Goal: Complete application form

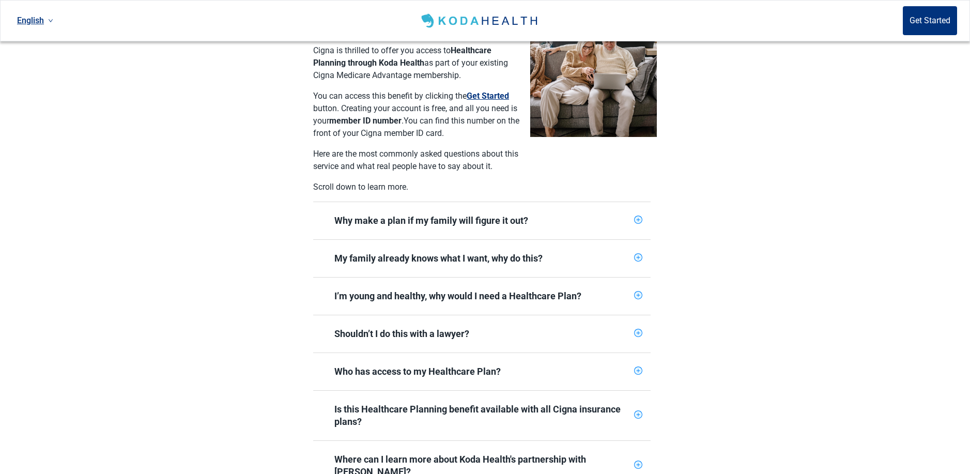
scroll to position [310, 0]
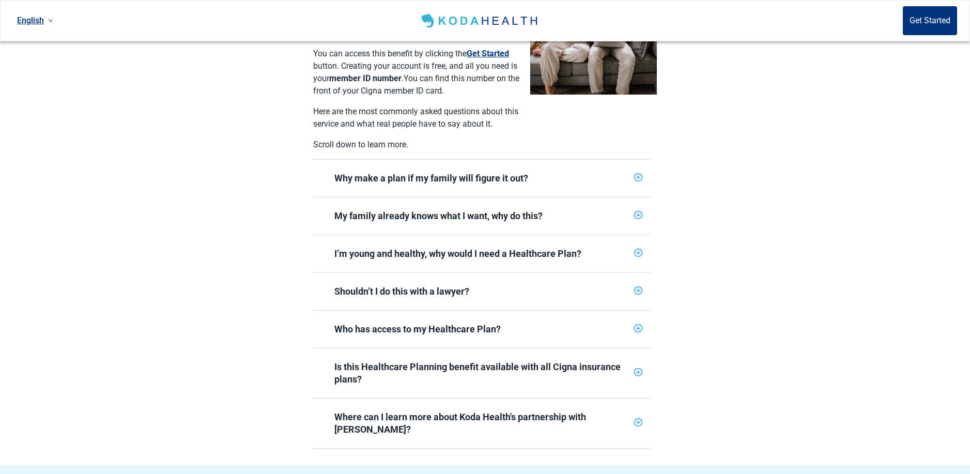
click at [635, 287] on icon "plus-circle" at bounding box center [637, 290] width 7 height 7
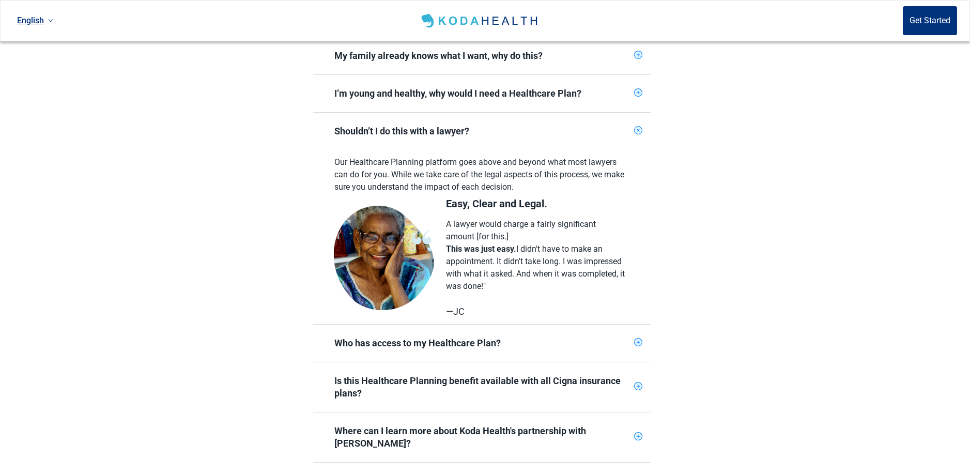
scroll to position [517, 0]
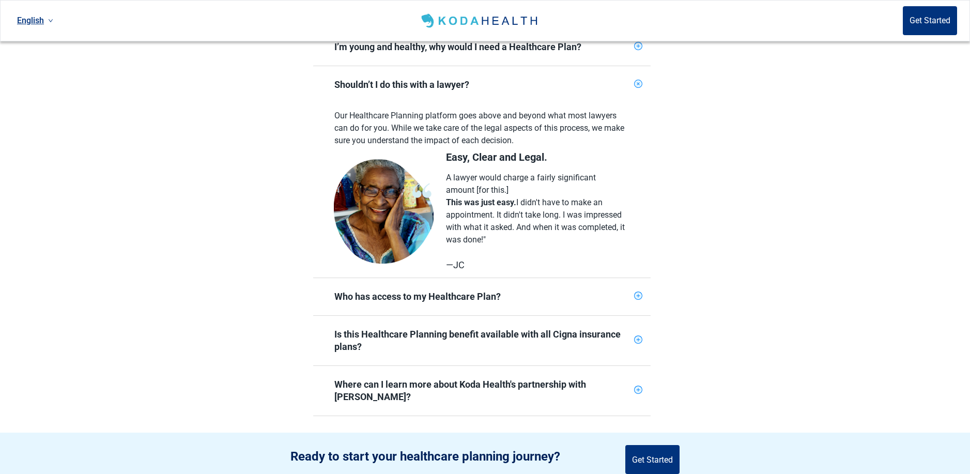
click at [638, 79] on icon "plus-circle" at bounding box center [638, 84] width 10 height 10
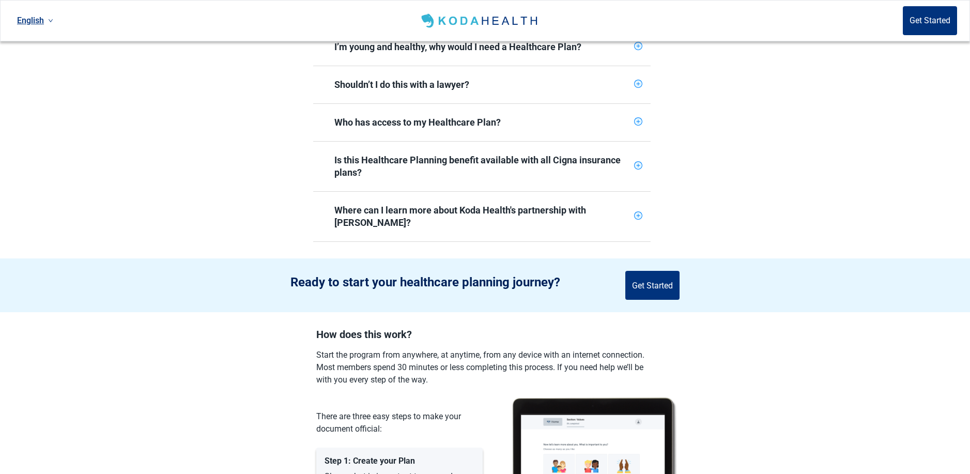
click at [638, 118] on icon "plus-circle" at bounding box center [637, 121] width 7 height 7
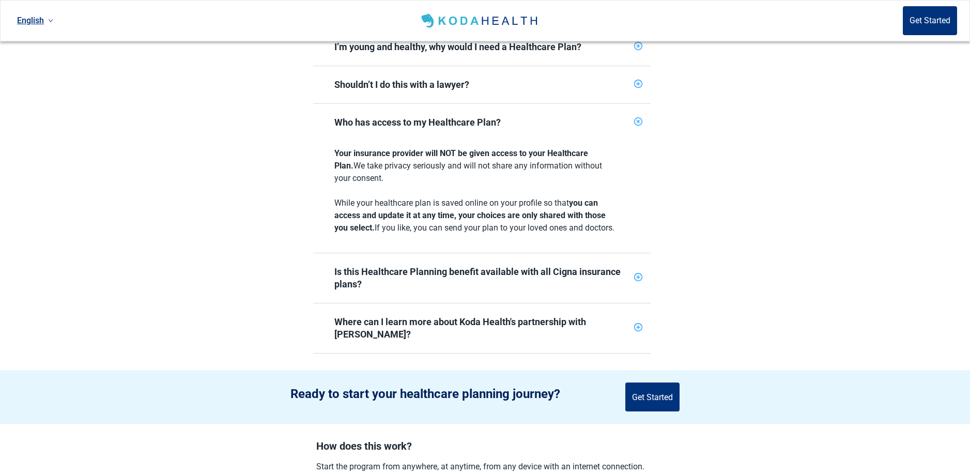
click at [640, 117] on icon "plus-circle" at bounding box center [638, 122] width 10 height 10
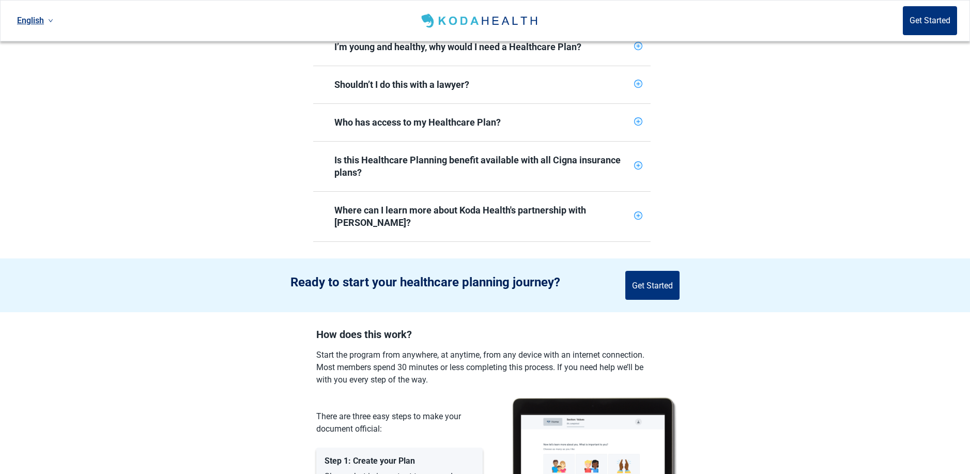
click at [639, 162] on icon "plus-circle" at bounding box center [637, 165] width 7 height 7
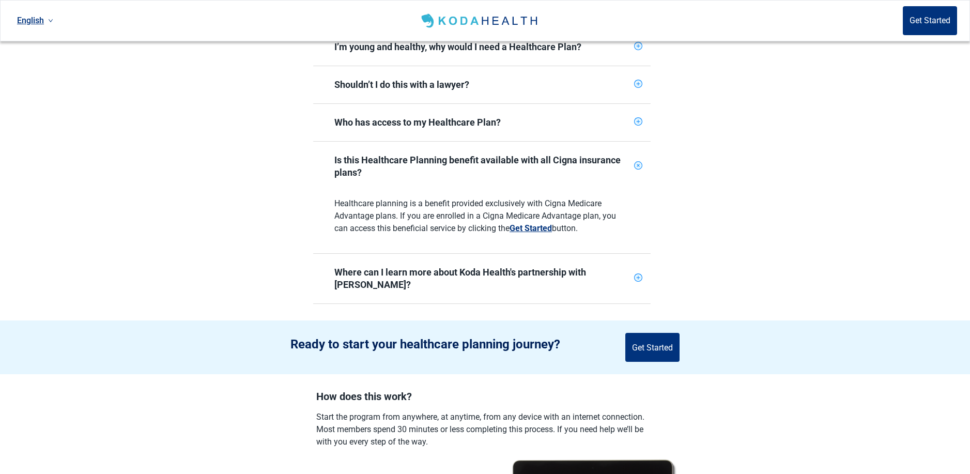
click at [640, 160] on icon "plus-circle" at bounding box center [638, 166] width 12 height 12
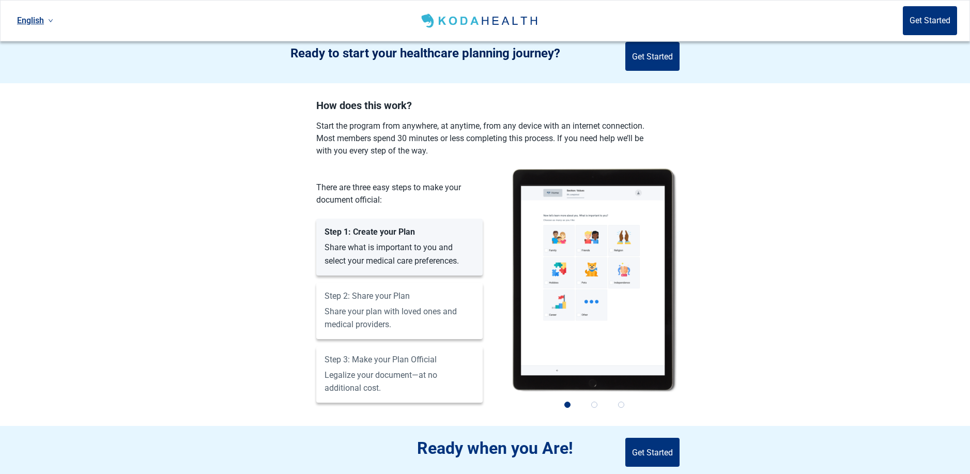
scroll to position [775, 0]
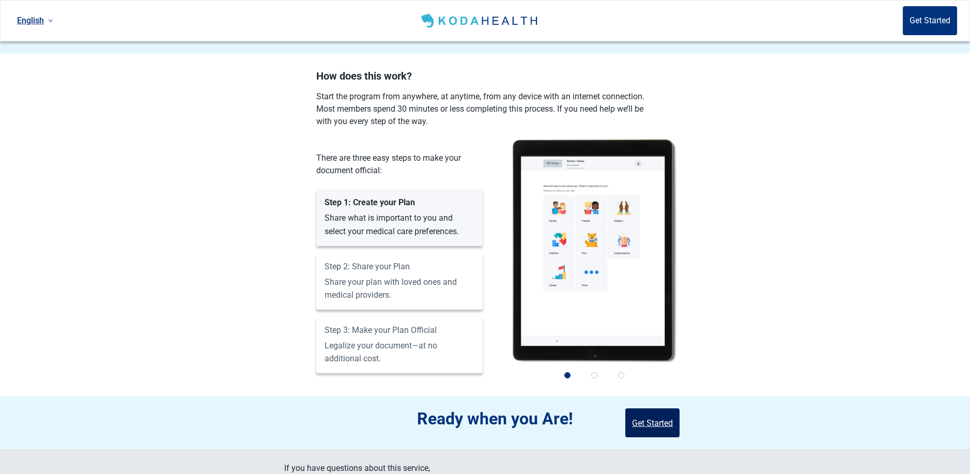
click at [654, 408] on button "Get Started" at bounding box center [652, 422] width 54 height 29
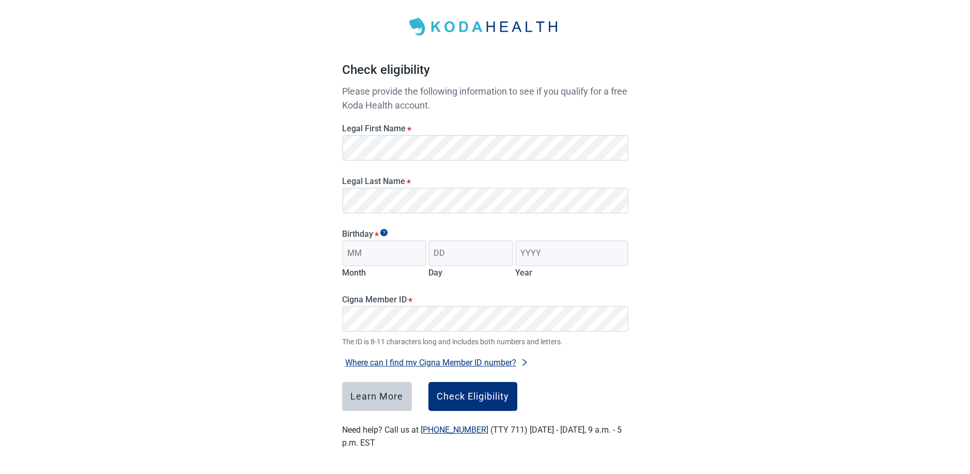
scroll to position [48, 0]
click at [397, 253] on input "Month" at bounding box center [384, 253] width 85 height 26
type input "07"
click at [466, 251] on input "Day" at bounding box center [470, 253] width 85 height 26
type input "17"
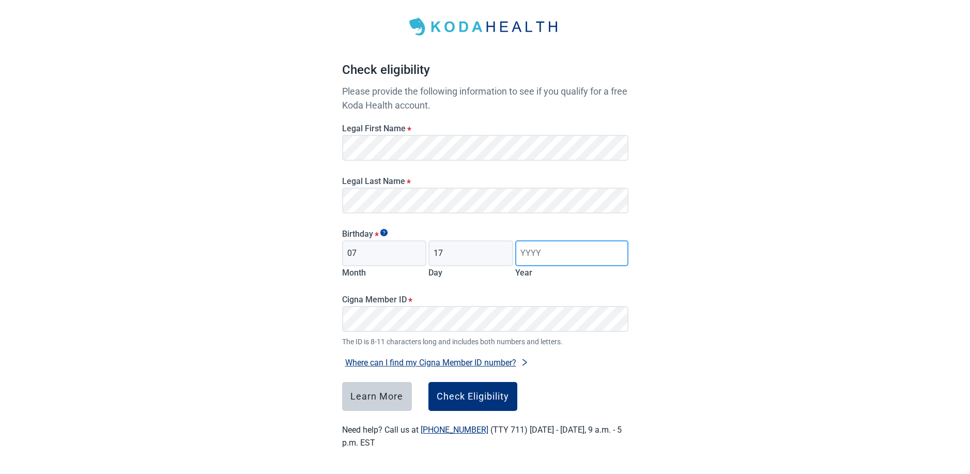
click at [552, 251] on input "Year" at bounding box center [571, 253] width 113 height 26
type input "1947"
click at [425, 364] on button "Where can I find my Cigna Member ID number?" at bounding box center [437, 362] width 190 height 14
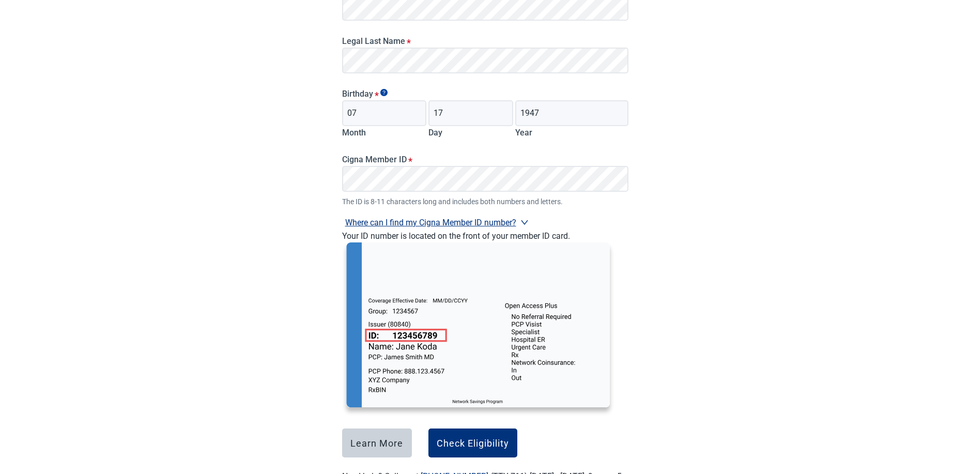
scroll to position [203, 0]
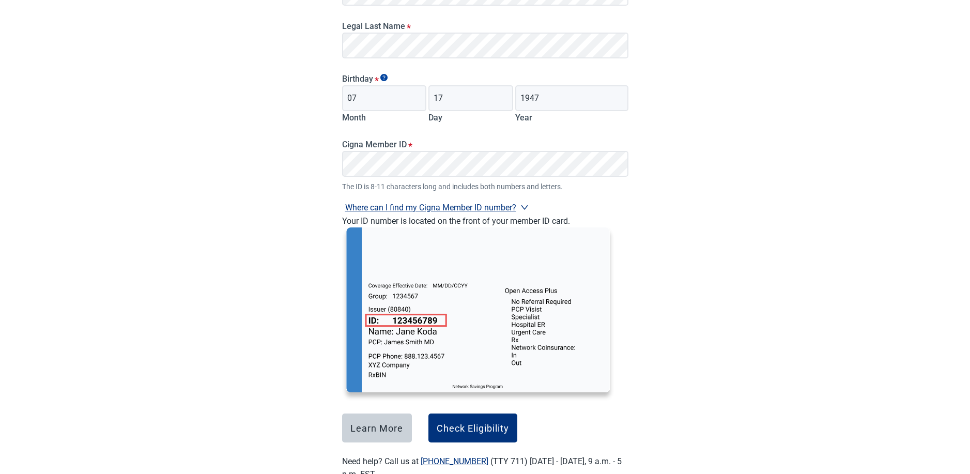
click at [525, 206] on icon "right" at bounding box center [524, 207] width 8 height 8
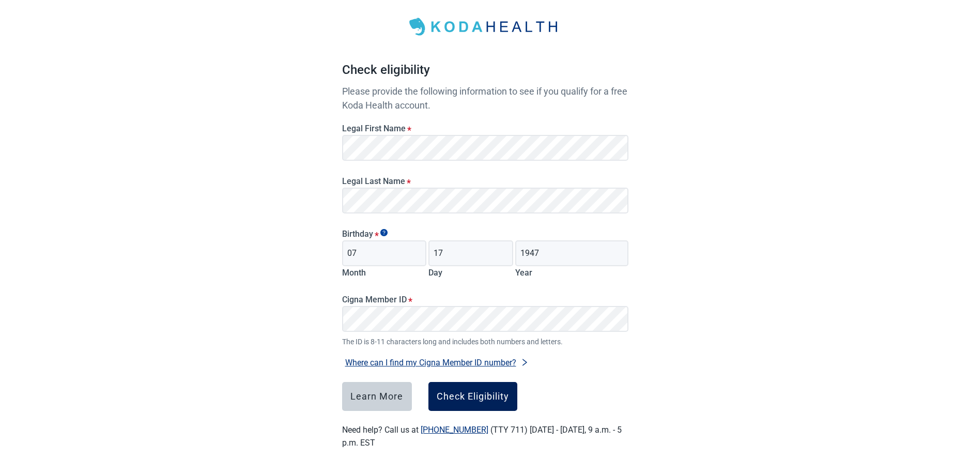
click at [474, 397] on div "Check Eligibility" at bounding box center [473, 396] width 72 height 10
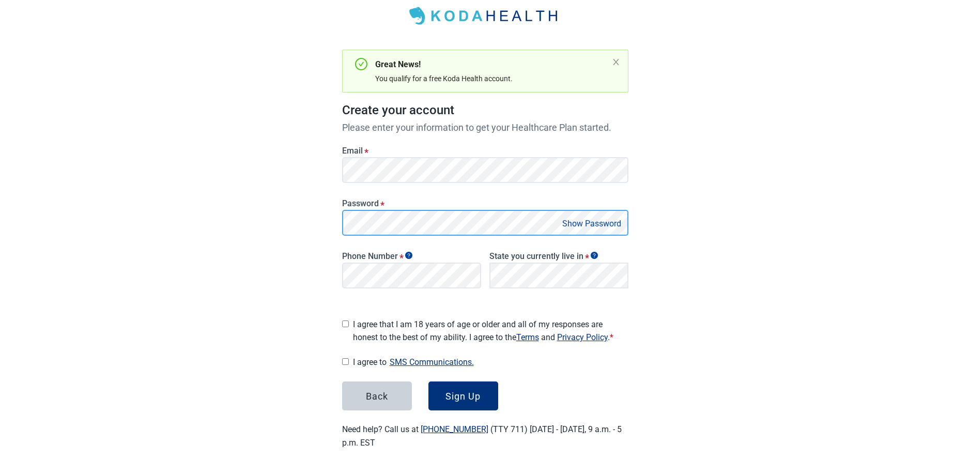
scroll to position [55, 0]
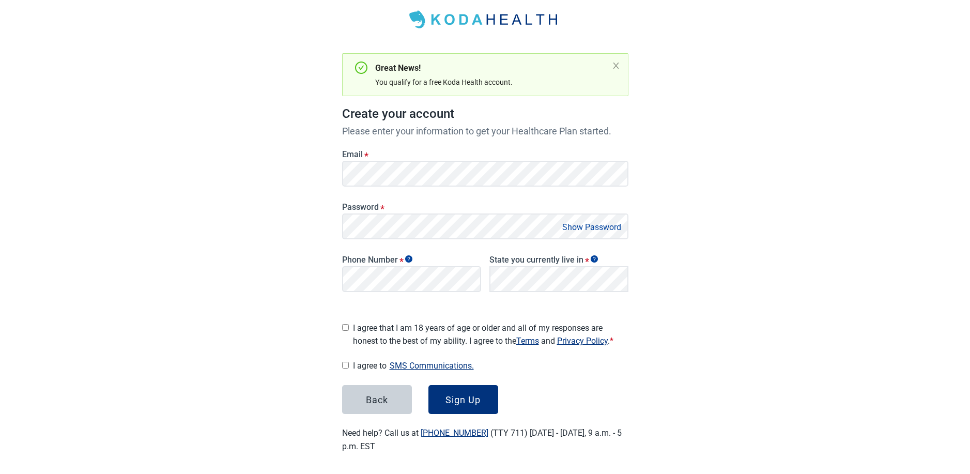
click at [599, 227] on button "Show Password" at bounding box center [591, 227] width 65 height 14
click at [599, 227] on button "Hide Password" at bounding box center [593, 227] width 61 height 14
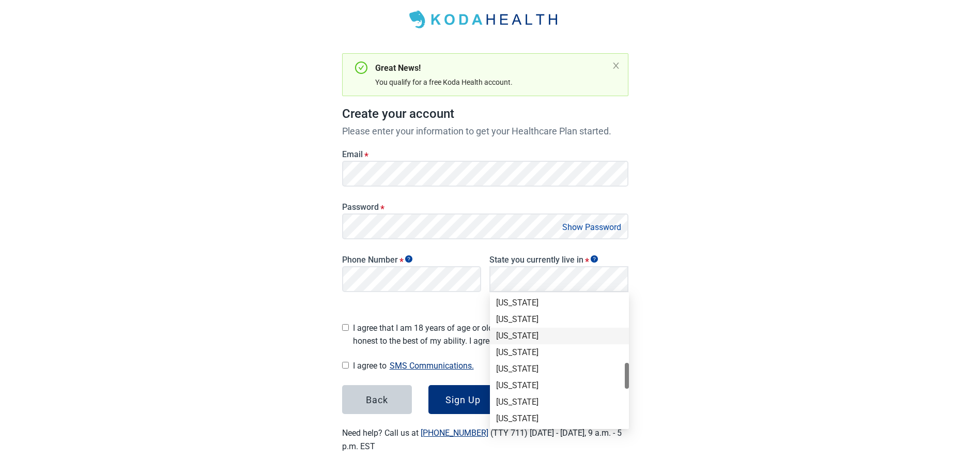
scroll to position [310, 0]
click at [529, 388] on div "[US_STATE]" at bounding box center [559, 389] width 127 height 11
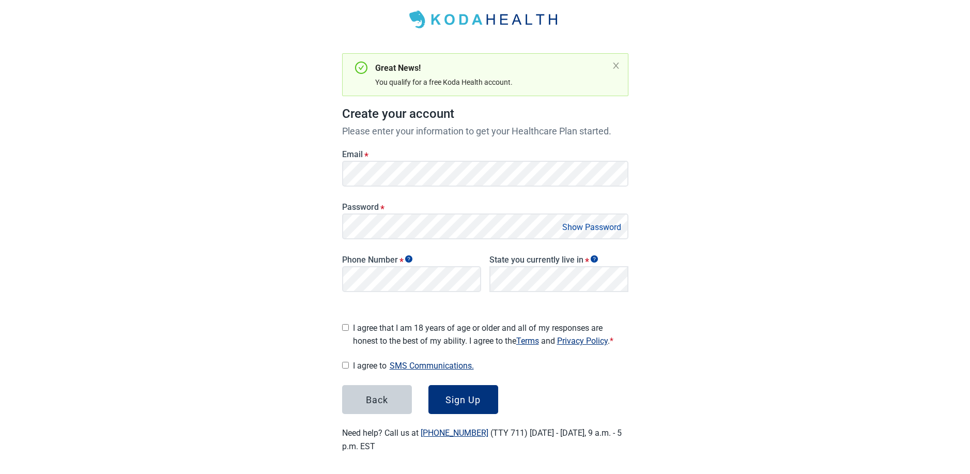
click at [344, 324] on input "I agree that I am 18 years of age or older and all of my responses are honest t…" at bounding box center [345, 327] width 7 height 7
checkbox input "true"
click at [345, 362] on input "I agree to SMS Communications." at bounding box center [345, 365] width 7 height 7
click at [344, 362] on input "I agree to SMS Communications." at bounding box center [345, 365] width 7 height 7
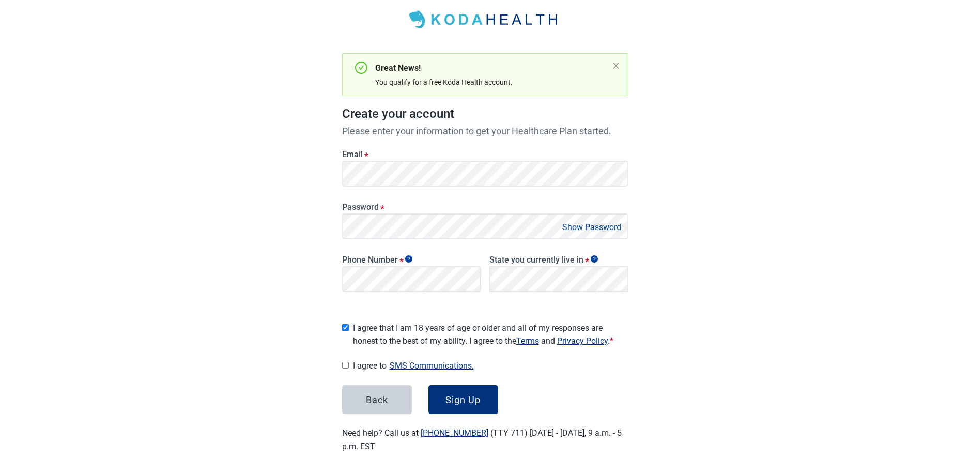
checkbox input "false"
click at [458, 397] on div "Sign Up" at bounding box center [462, 399] width 35 height 10
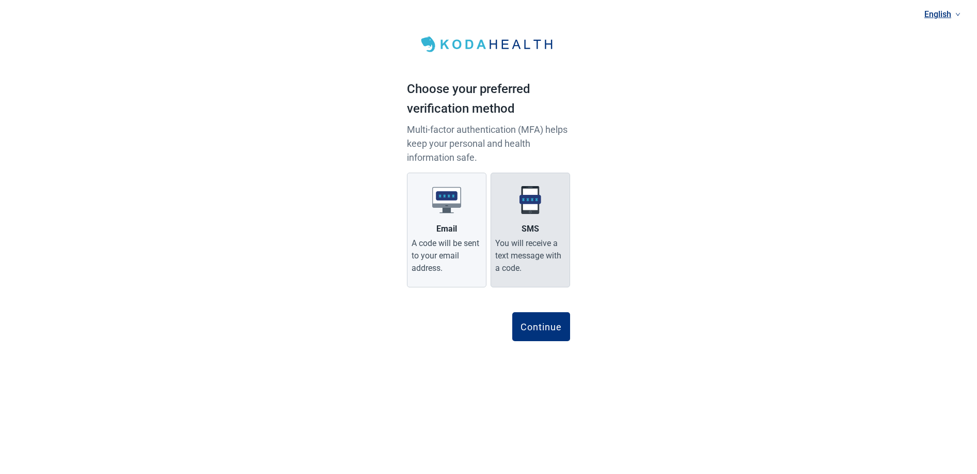
click at [533, 236] on label "SMS You will receive a text message with a code." at bounding box center [531, 230] width 80 height 115
click at [0, 0] on input "SMS You will receive a text message with a code." at bounding box center [0, 0] width 0 height 0
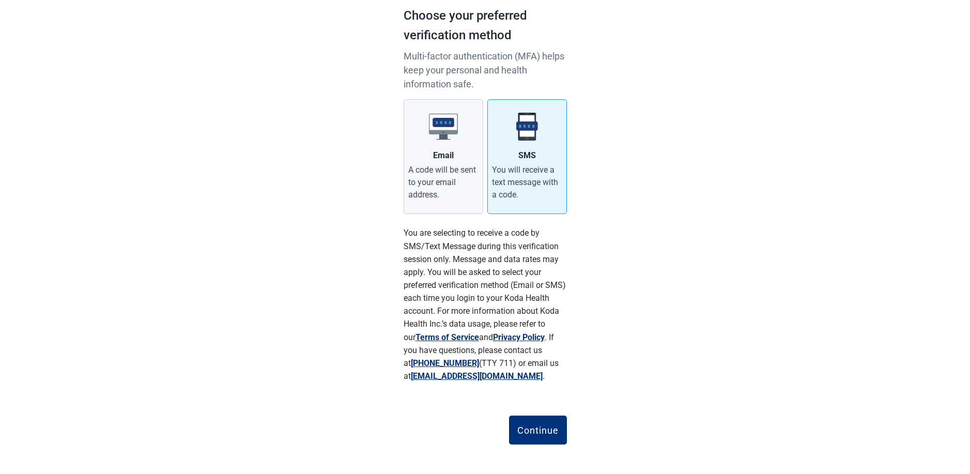
scroll to position [77, 0]
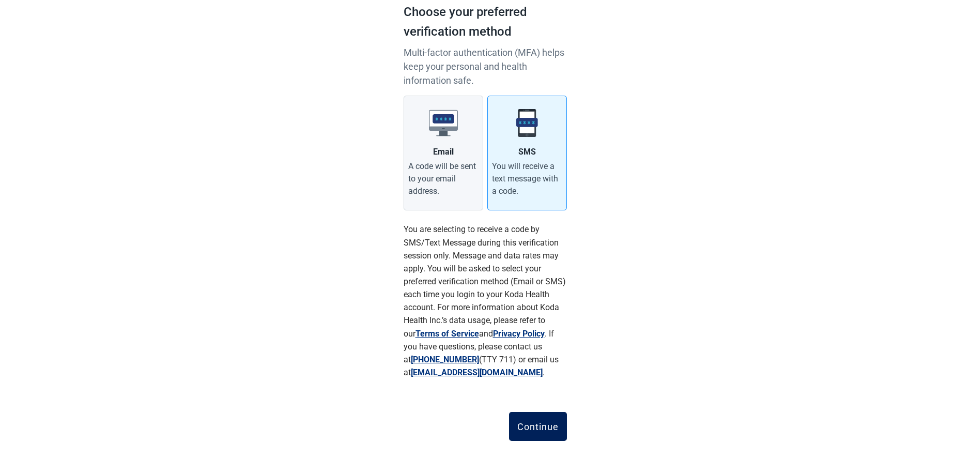
click at [536, 426] on div "Continue" at bounding box center [537, 426] width 41 height 10
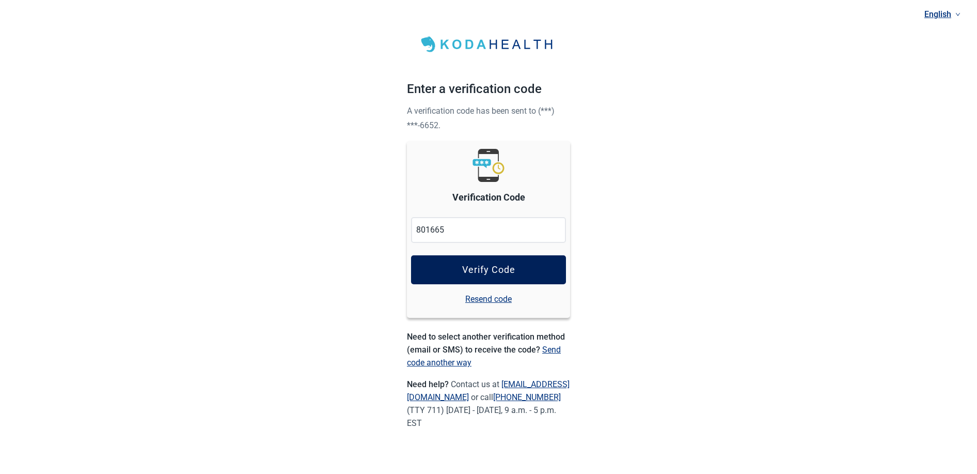
type input "801665"
click at [490, 269] on div "Verify Code" at bounding box center [488, 269] width 53 height 10
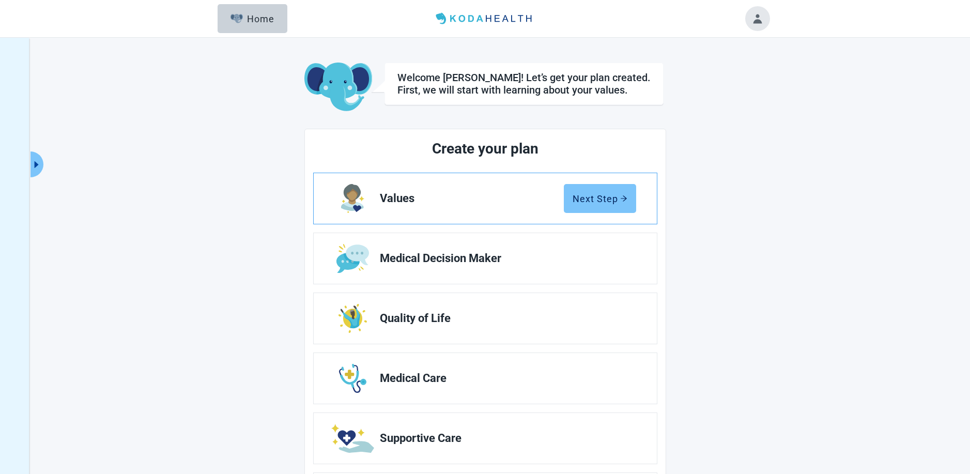
click at [596, 199] on div "Next Step" at bounding box center [599, 198] width 55 height 10
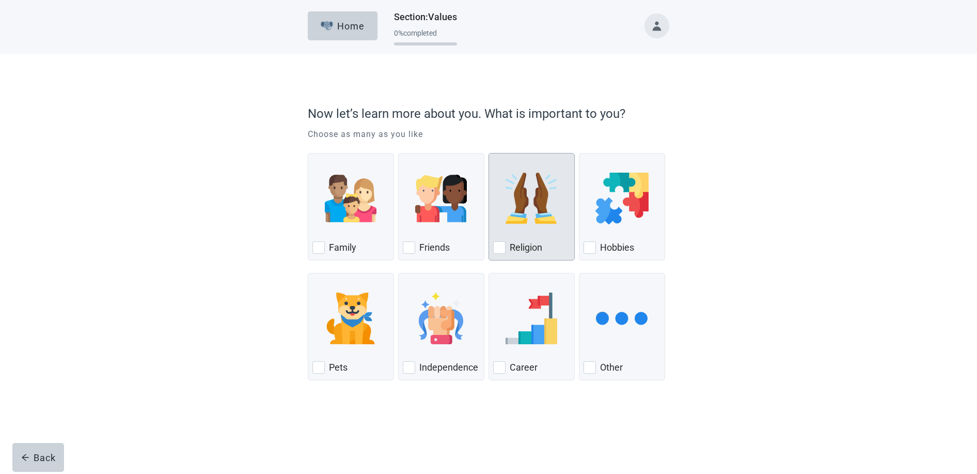
click at [499, 243] on div "Religion, checkbox, not checked" at bounding box center [499, 247] width 12 height 12
click at [489, 153] on input "Religion" at bounding box center [489, 153] width 1 height 1
checkbox input "true"
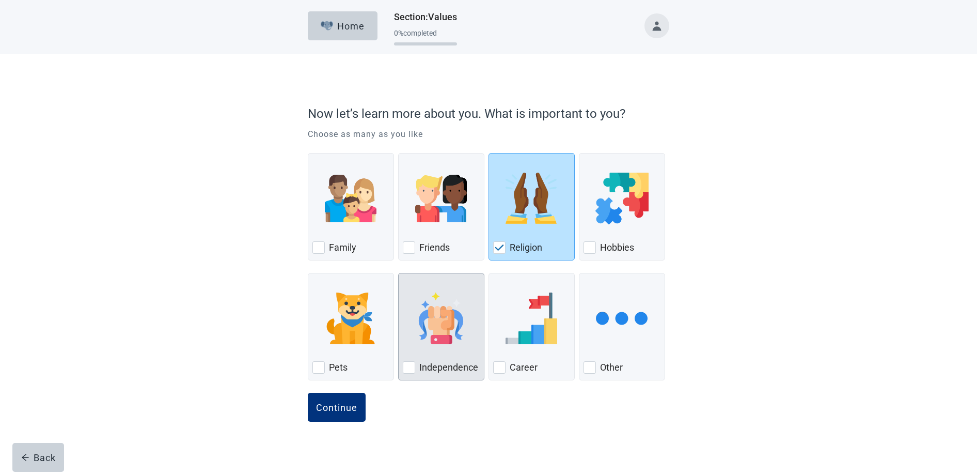
click at [409, 365] on div "Independence, checkbox, not checked" at bounding box center [409, 367] width 12 height 12
click at [399, 273] on input "Independence" at bounding box center [398, 273] width 1 height 1
checkbox input "true"
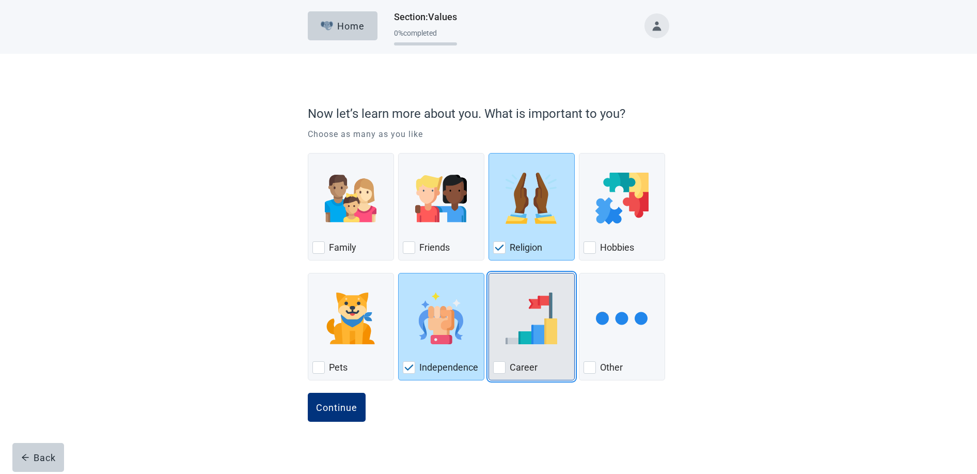
click at [500, 364] on div "Career, checkbox, not checked" at bounding box center [499, 367] width 12 height 12
click at [489, 273] on input "Career" at bounding box center [489, 273] width 1 height 1
checkbox input "true"
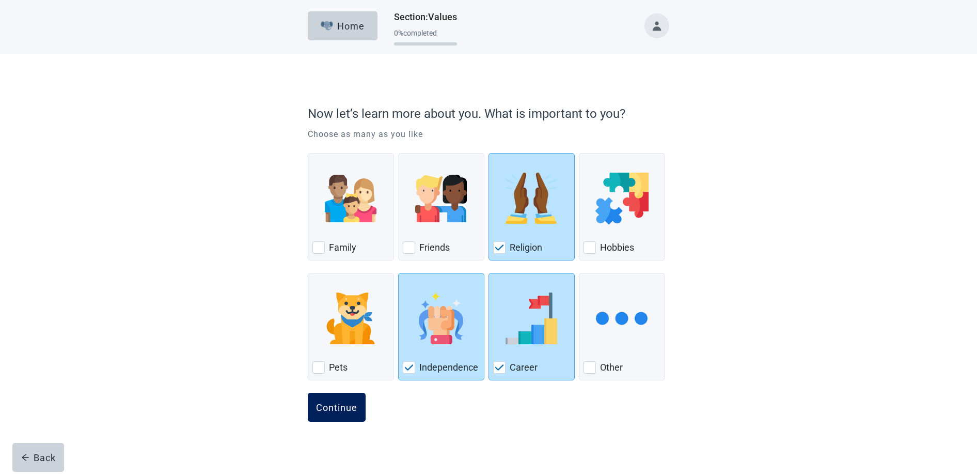
click at [332, 409] on div "Continue" at bounding box center [336, 407] width 41 height 10
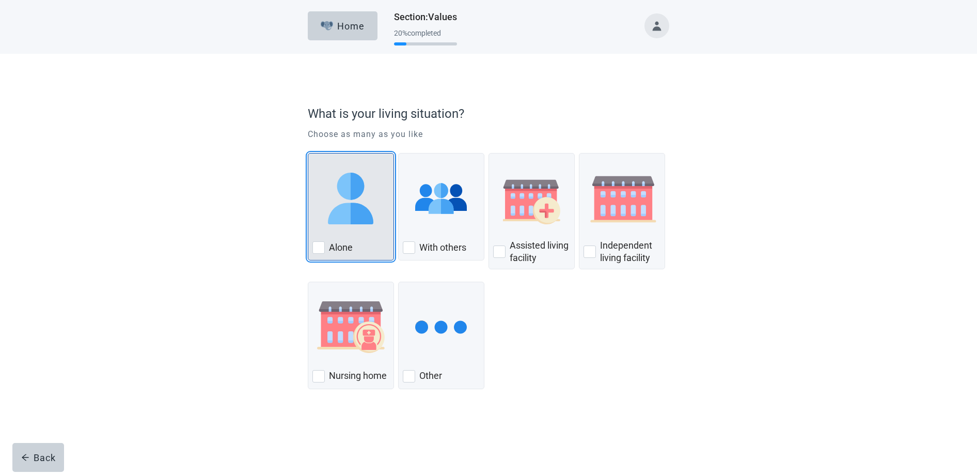
click at [317, 248] on div "Alone, checkbox, not checked" at bounding box center [319, 247] width 12 height 12
click at [308, 153] on input "Alone" at bounding box center [308, 153] width 1 height 1
checkbox input "true"
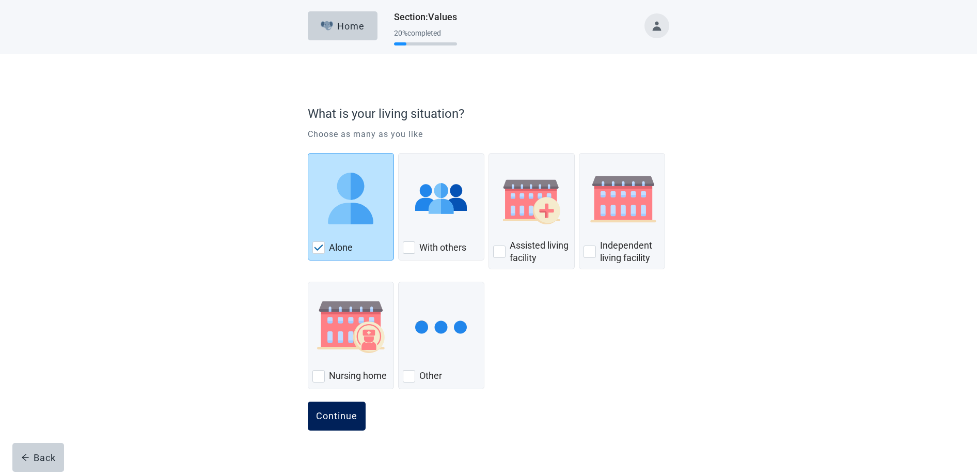
click at [340, 414] on div "Continue" at bounding box center [336, 416] width 41 height 10
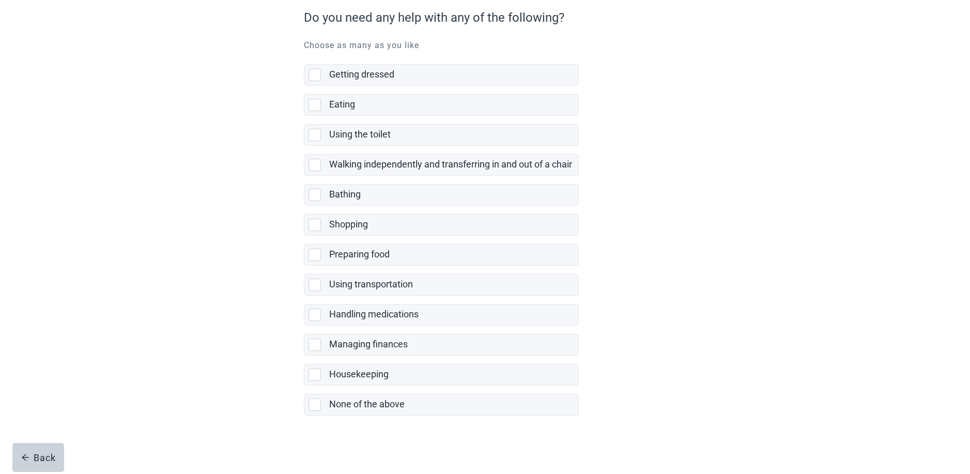
scroll to position [98, 0]
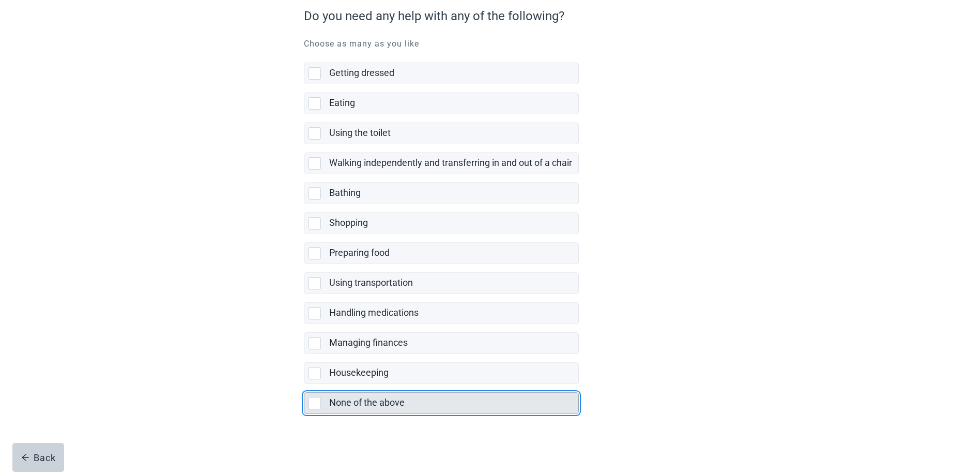
click at [315, 404] on div "None of the above, checkbox, not selected" at bounding box center [314, 403] width 12 height 12
click at [304, 384] on input "None of the above" at bounding box center [304, 384] width 1 height 1
checkbox input "true"
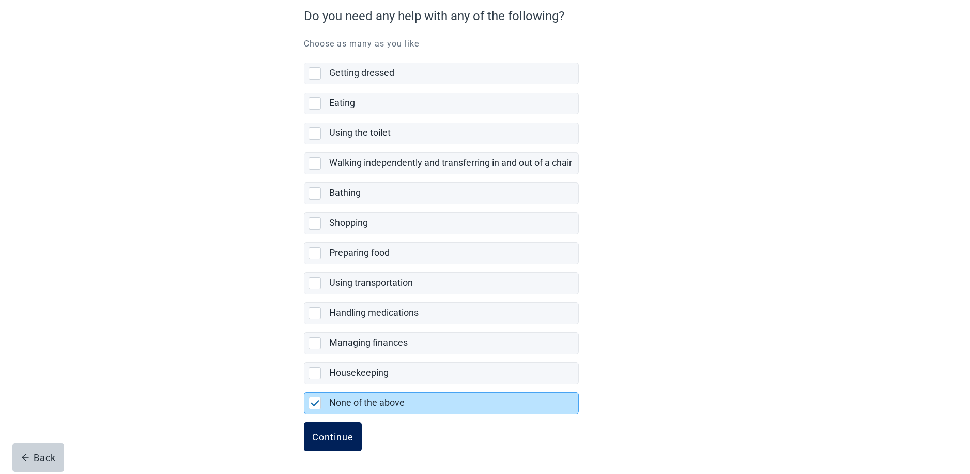
click at [332, 439] on div "Continue" at bounding box center [332, 436] width 41 height 10
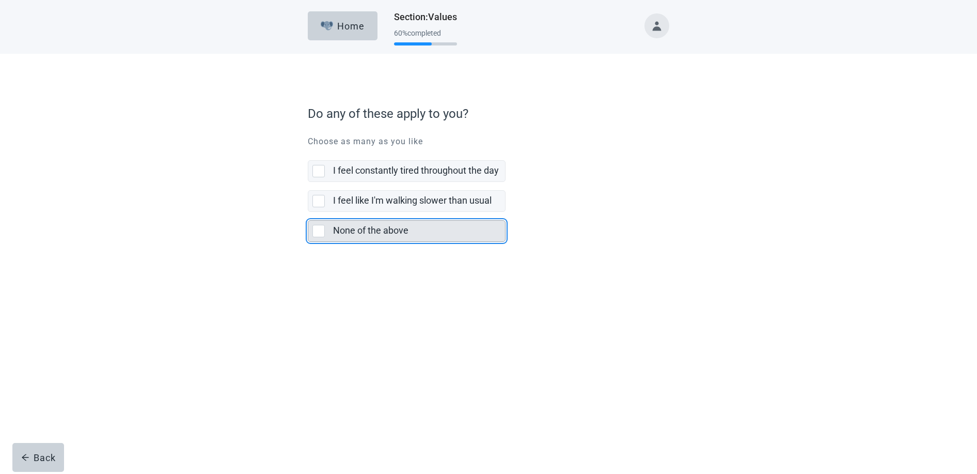
click at [321, 230] on div "None of the above, checkbox, not selected" at bounding box center [319, 231] width 12 height 12
click at [308, 212] on input "None of the above" at bounding box center [308, 212] width 1 height 1
checkbox input "true"
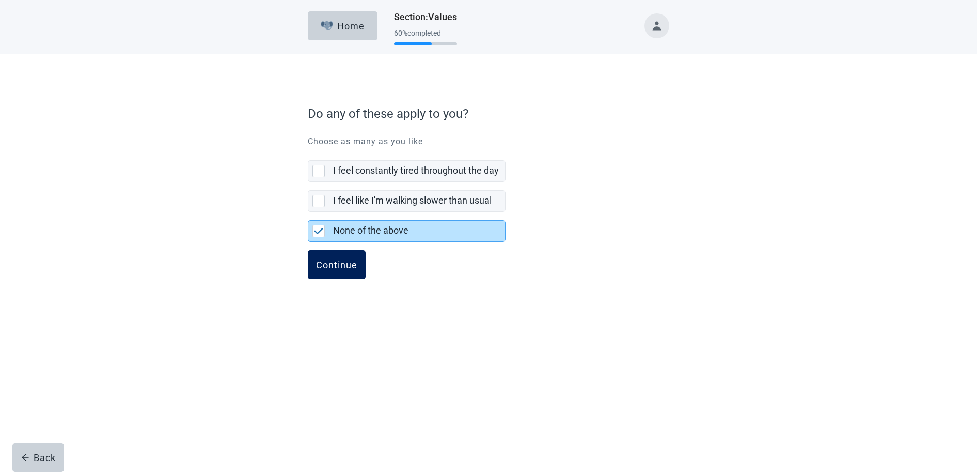
click at [344, 264] on div "Continue" at bounding box center [336, 264] width 41 height 10
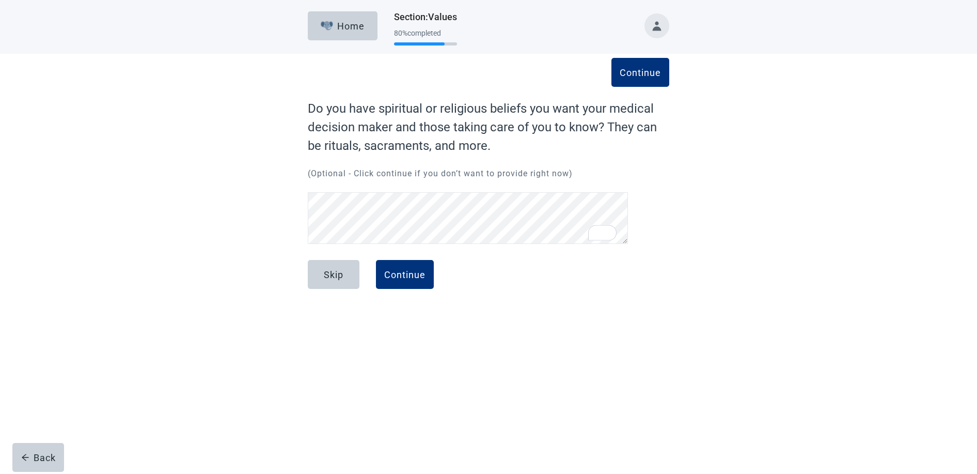
scroll to position [21, 0]
click at [412, 275] on div "Continue" at bounding box center [404, 274] width 41 height 10
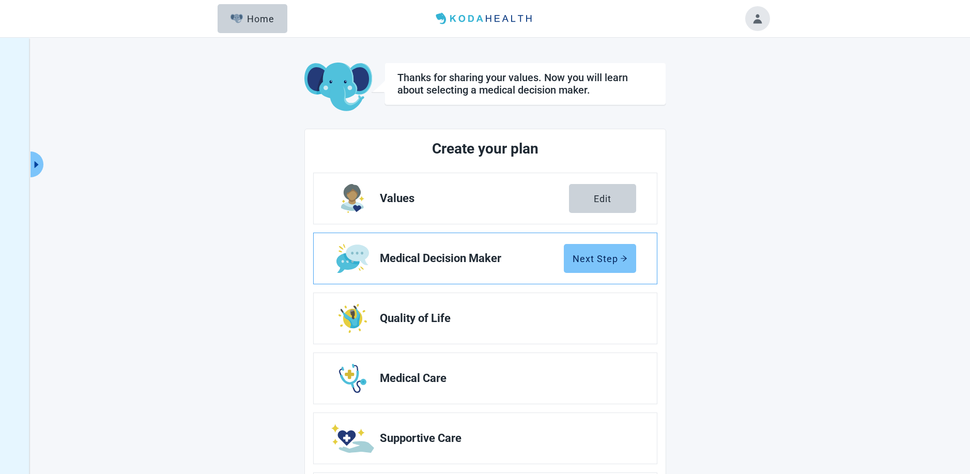
click at [595, 258] on div "Next Step" at bounding box center [599, 258] width 55 height 10
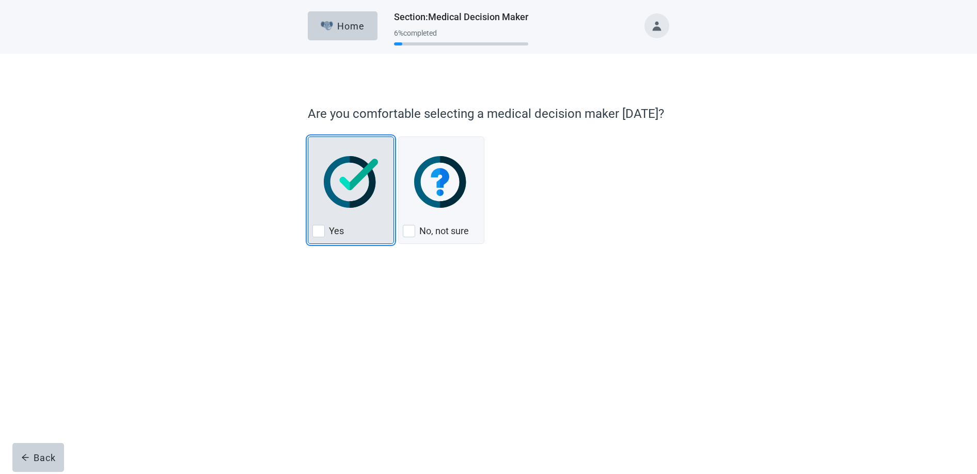
click at [321, 228] on div "Yes, checkbox, not checked" at bounding box center [319, 231] width 12 height 12
click at [308, 137] on input "Yes" at bounding box center [308, 136] width 1 height 1
checkbox input "true"
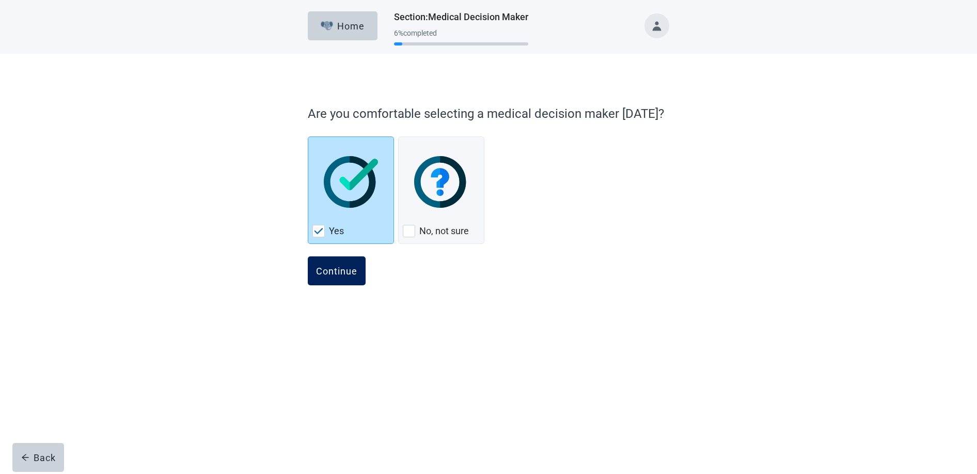
click at [333, 267] on div "Continue" at bounding box center [336, 271] width 41 height 10
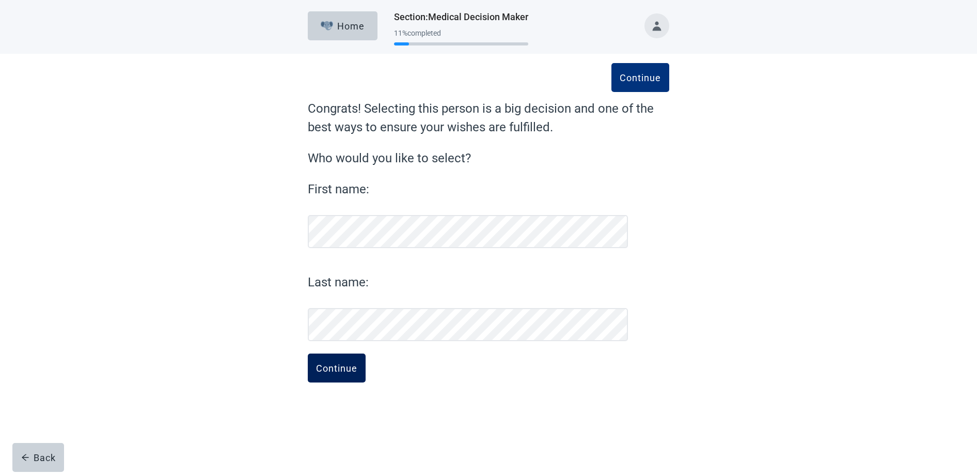
click at [335, 370] on div "Continue" at bounding box center [336, 368] width 41 height 10
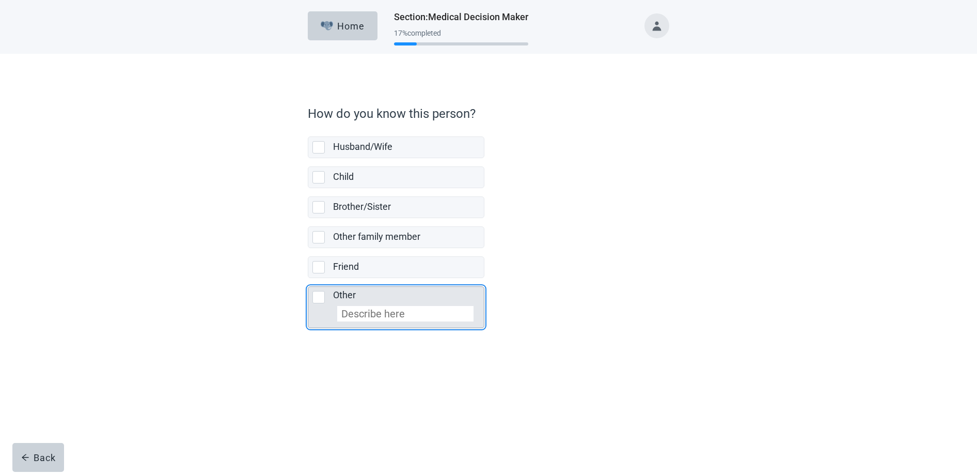
click at [319, 295] on div "Other, checkbox, not selected" at bounding box center [319, 297] width 12 height 12
click at [308, 278] on input "Other" at bounding box center [308, 278] width 1 height 1
checkbox input "true"
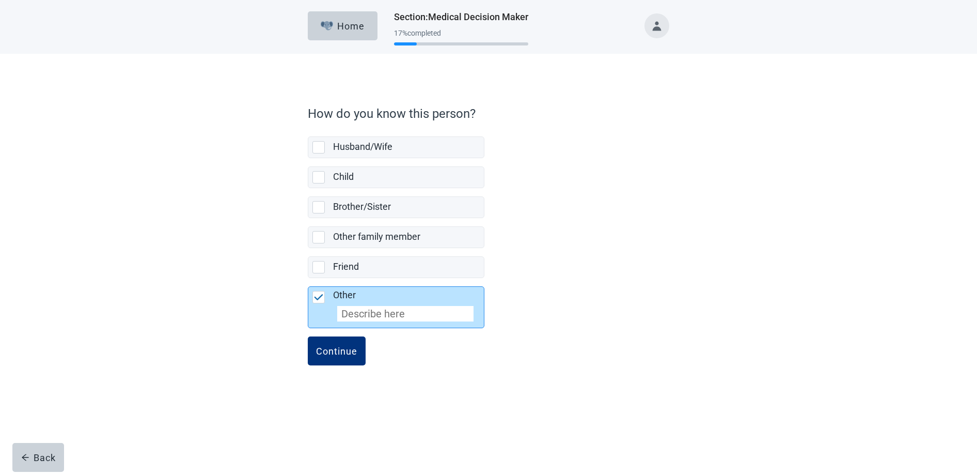
click at [366, 314] on input "Other" at bounding box center [405, 313] width 136 height 15
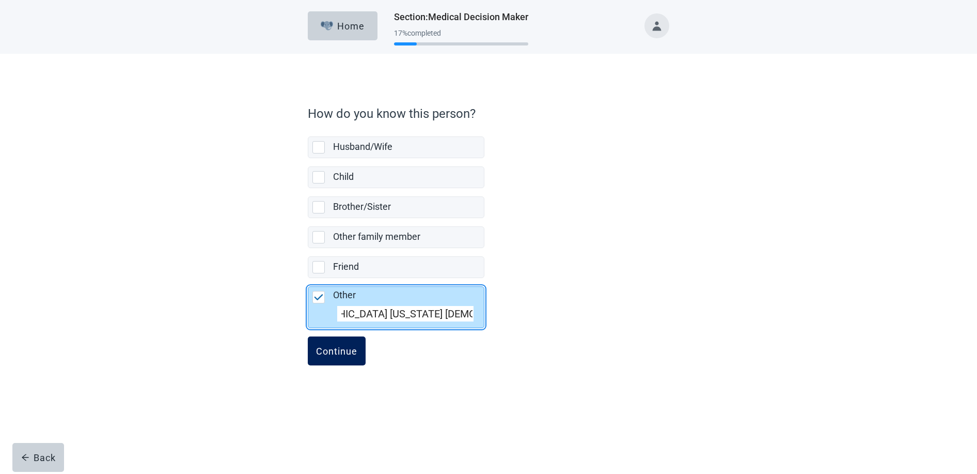
type input "[DEMOGRAPHIC_DATA] [US_STATE] [DEMOGRAPHIC_DATA] President"
click at [337, 350] on div "Continue" at bounding box center [336, 351] width 41 height 10
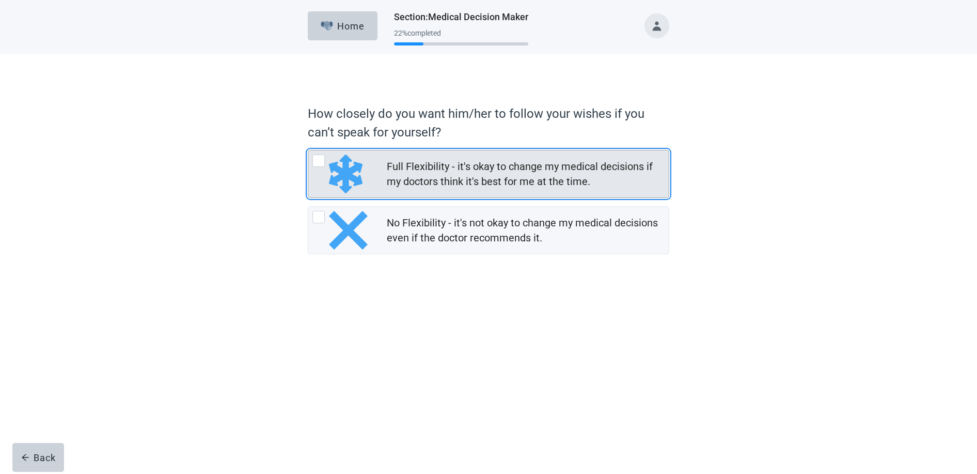
click at [319, 160] on div "Full Flexibility - it's okay to change my medical decisions if my doctors think…" at bounding box center [319, 160] width 12 height 12
click at [308, 150] on input "Full Flexibility - it's okay to change my medical decisions if my doctors think…" at bounding box center [308, 150] width 1 height 1
radio input "true"
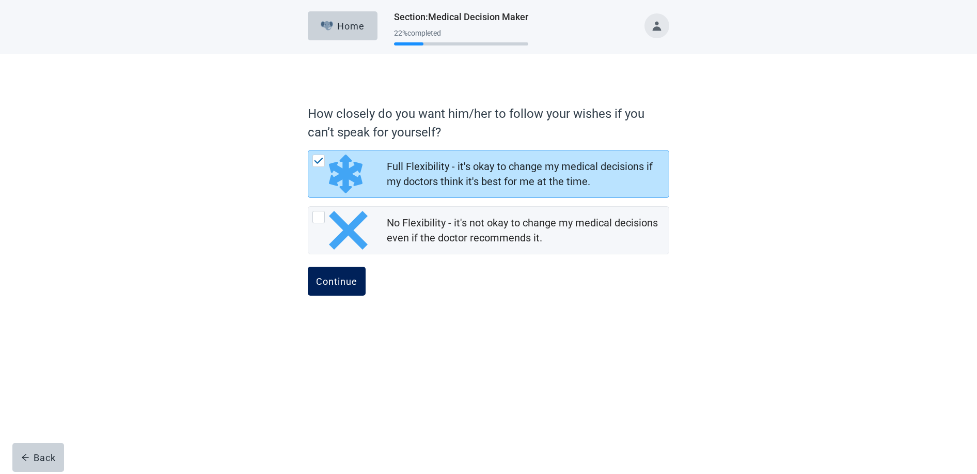
click at [338, 279] on div "Continue" at bounding box center [336, 281] width 41 height 10
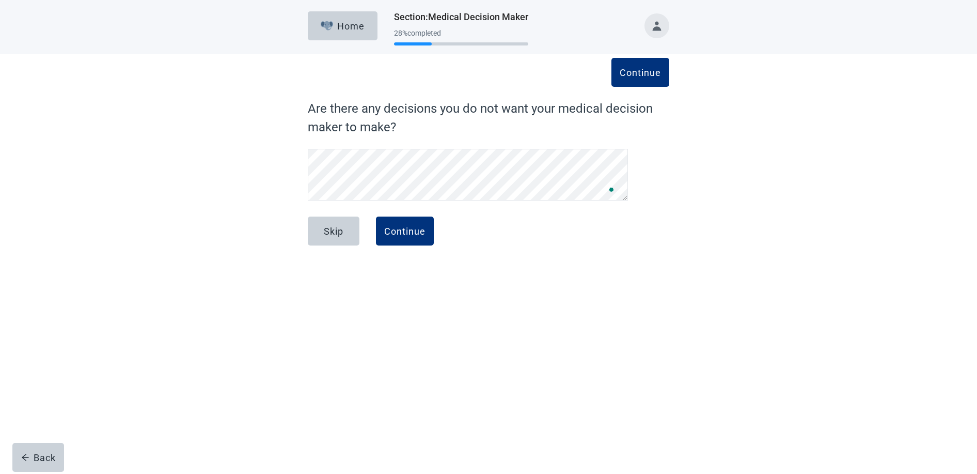
scroll to position [70, 0]
click at [402, 231] on div "Continue" at bounding box center [404, 231] width 41 height 10
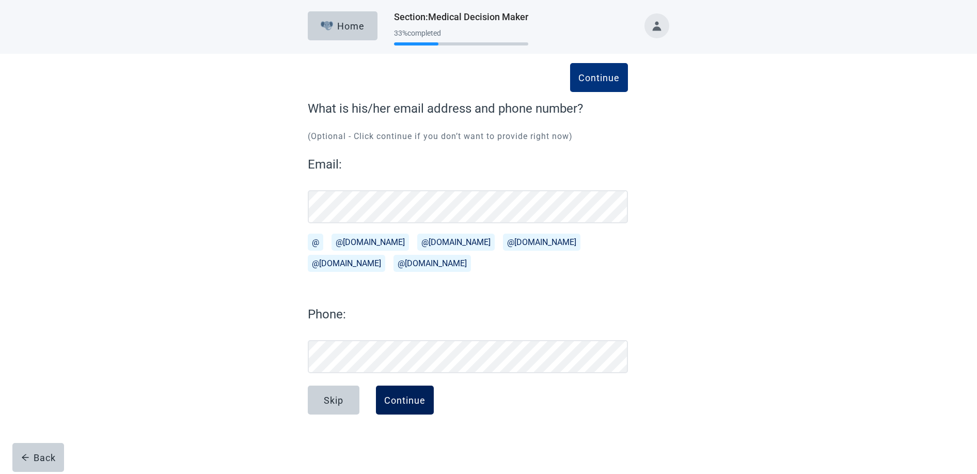
click at [413, 397] on div "Continue" at bounding box center [404, 400] width 41 height 10
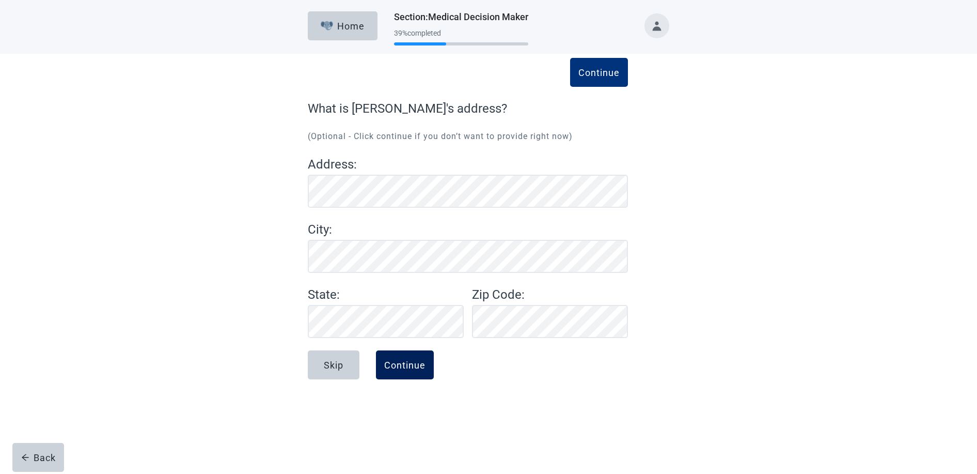
click at [407, 367] on div "Continue" at bounding box center [404, 365] width 41 height 10
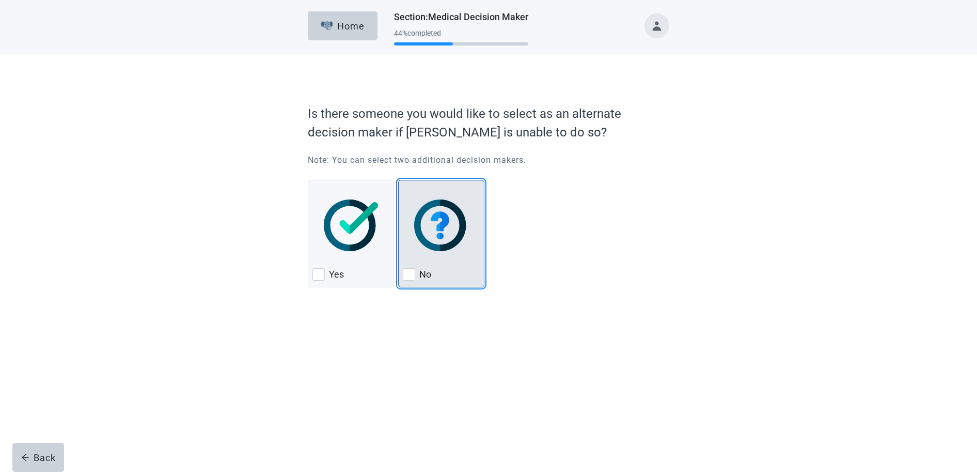
click at [411, 275] on div "No, checkbox, not checked" at bounding box center [409, 274] width 12 height 12
click at [399, 180] on input "No" at bounding box center [398, 180] width 1 height 1
checkbox input "true"
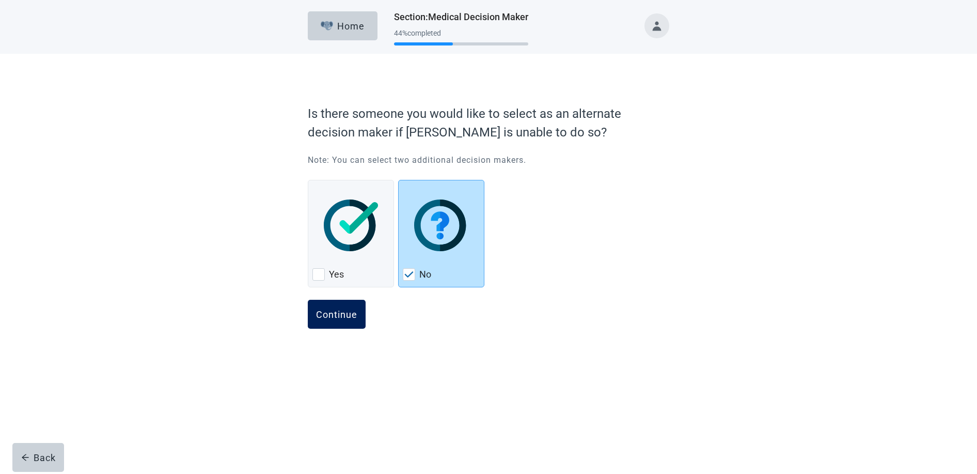
click at [347, 313] on div "Continue" at bounding box center [336, 314] width 41 height 10
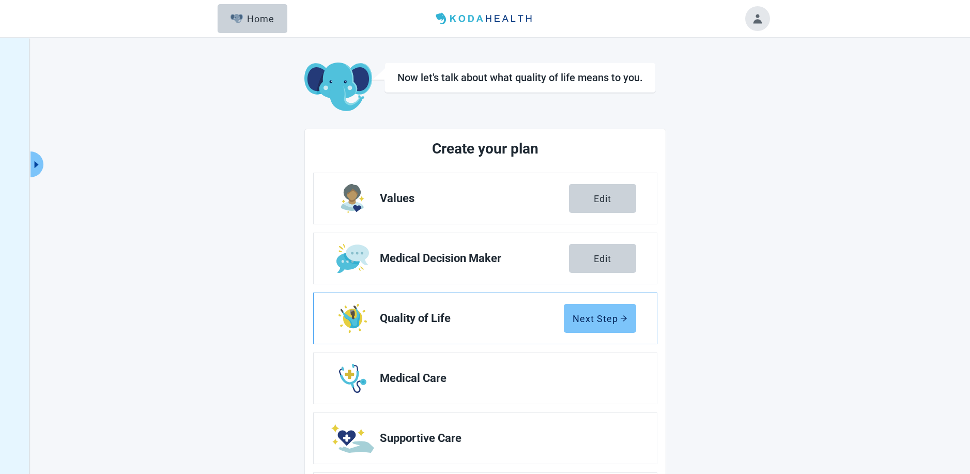
click at [599, 322] on div "Next Step" at bounding box center [599, 318] width 55 height 10
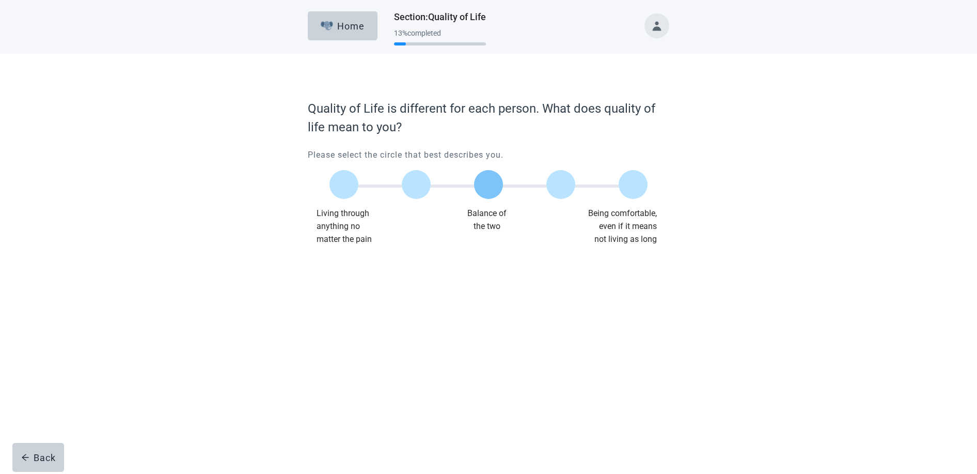
click at [489, 183] on label "Main content" at bounding box center [488, 184] width 29 height 29
click at [489, 184] on input "Quality of life scale: 50 out of 100. Balance of the two" at bounding box center [489, 184] width 0 height 0
click at [331, 264] on div "Continue" at bounding box center [336, 266] width 41 height 10
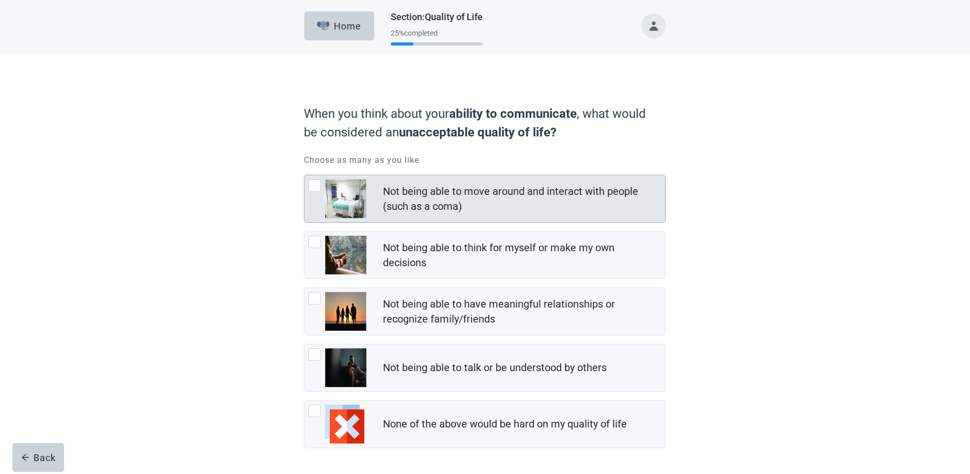
click at [317, 186] on div "Not being able to move around and interact with people (such as a coma), checkb…" at bounding box center [314, 185] width 12 height 12
click at [304, 175] on input "Not being able to move around and interact with people (such as a coma)" at bounding box center [304, 175] width 1 height 1
checkbox input "true"
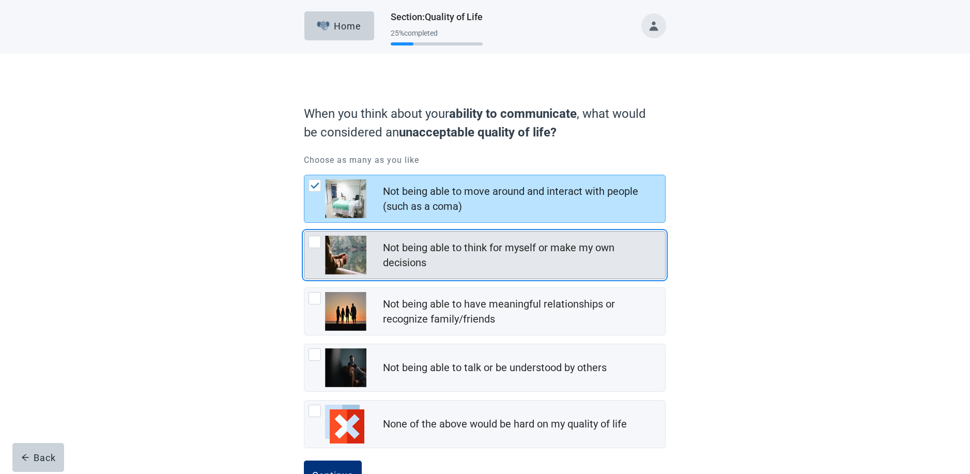
click at [314, 241] on div "Not being able to think for myself or make my own decisions, checkbox, not chec…" at bounding box center [314, 242] width 12 height 12
click at [304, 231] on input "Not being able to think for myself or make my own decisions" at bounding box center [304, 231] width 1 height 1
checkbox input "true"
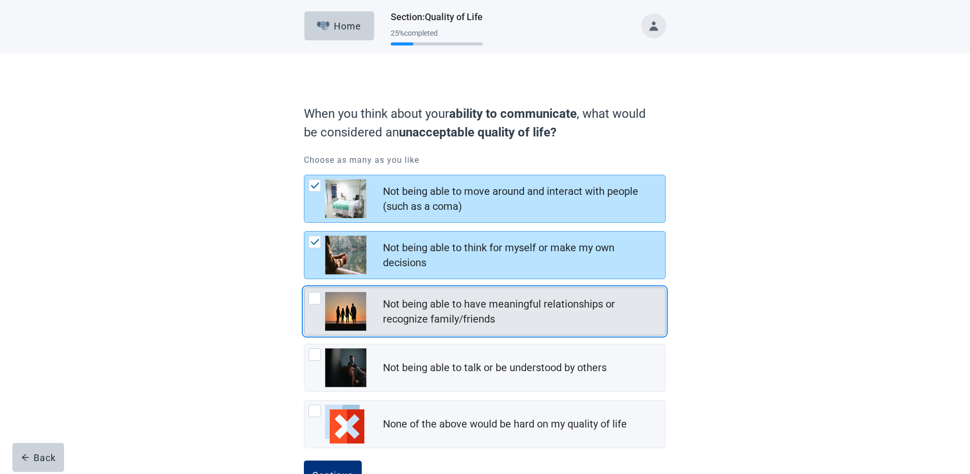
click at [316, 300] on div "Not being able to have meaningful relationships or recognize family/friends, ch…" at bounding box center [314, 298] width 12 height 12
click at [304, 288] on input "Not being able to have meaningful relationships or recognize family/friends" at bounding box center [304, 287] width 1 height 1
checkbox input "true"
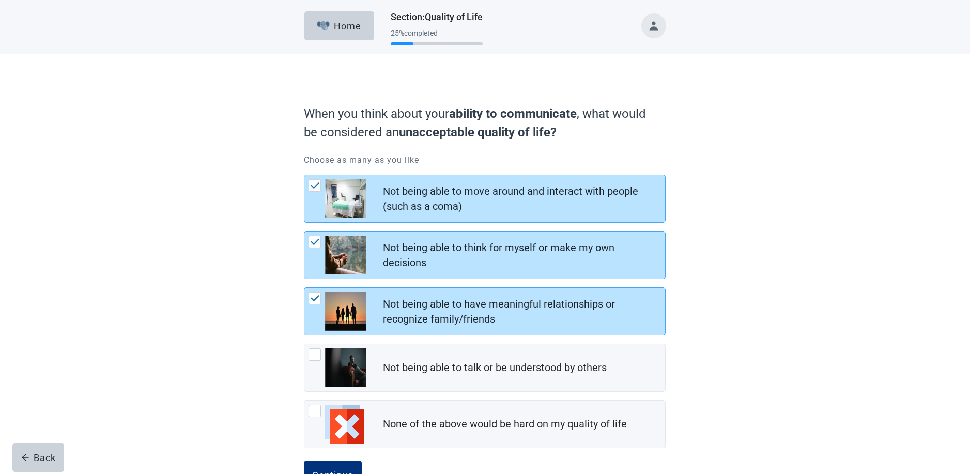
scroll to position [38, 0]
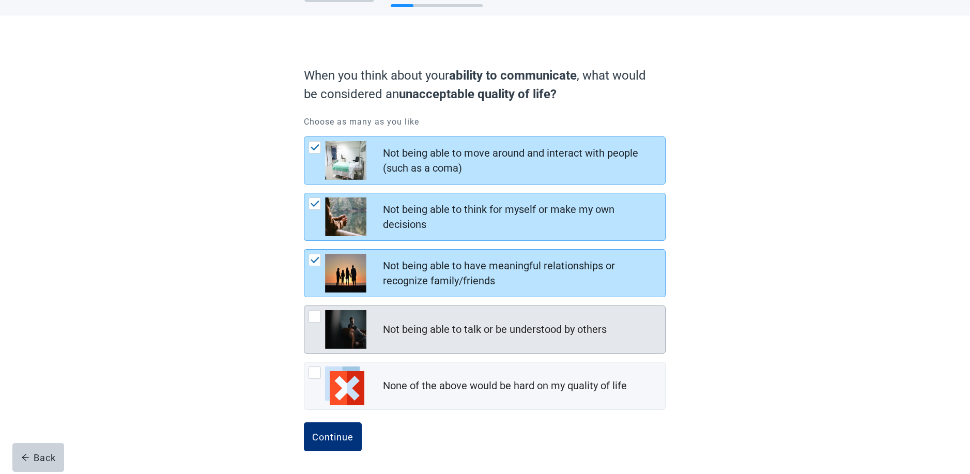
click at [314, 317] on div "Not being able to talk or be understood by others, checkbox, not checked" at bounding box center [314, 316] width 12 height 12
click at [304, 306] on input "Not being able to talk or be understood by others" at bounding box center [304, 305] width 1 height 1
checkbox input "true"
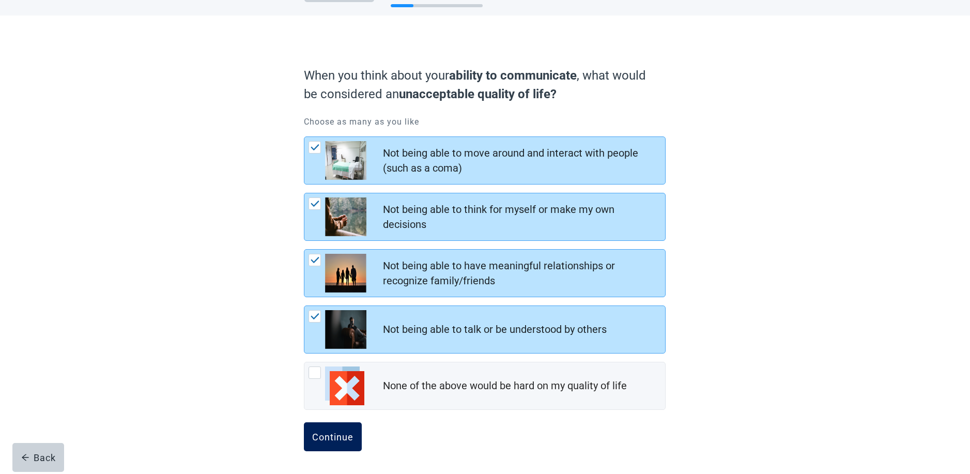
click at [333, 433] on div "Continue" at bounding box center [332, 436] width 41 height 10
